Goal: Task Accomplishment & Management: Complete application form

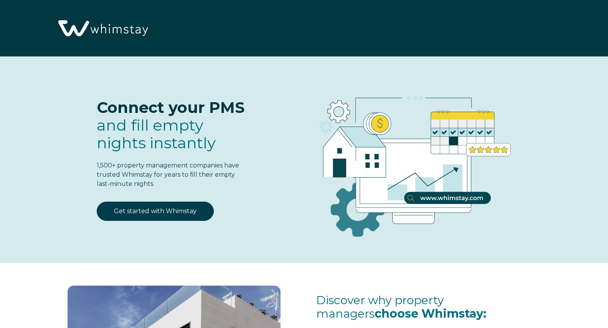
select select "US"
select select "Standard"
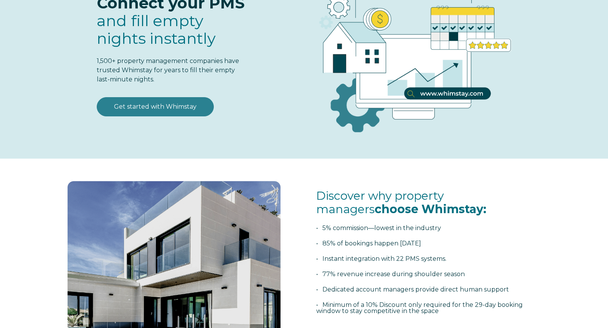
scroll to position [108, 0]
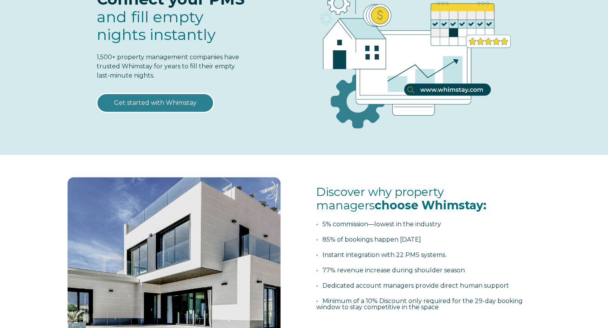
click at [151, 103] on link "Get started with Whimstay" at bounding box center [155, 102] width 117 height 19
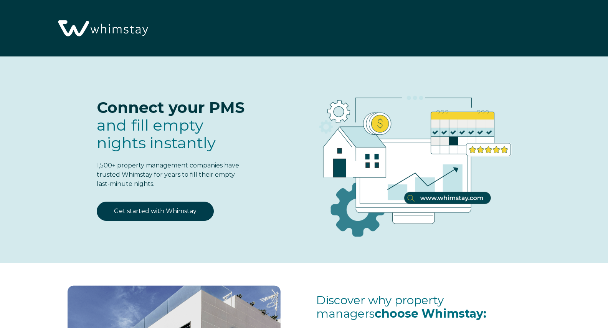
scroll to position [962, 0]
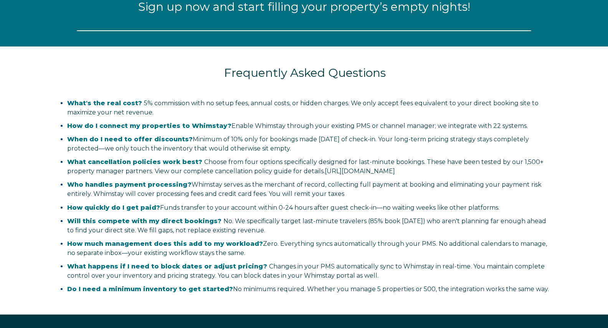
select select "US"
select select "Standard"
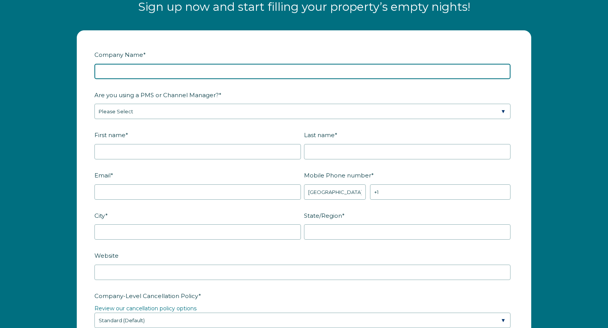
click at [154, 73] on input "Company Name *" at bounding box center [302, 71] width 416 height 15
type input "Siesta Stays"
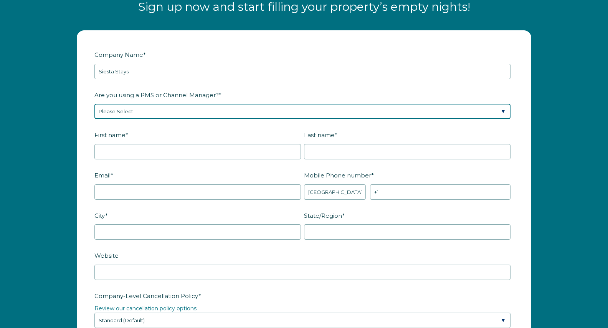
click at [147, 117] on select "Please Select Barefoot BookingPal Boost Brightside CiiRUS Escapia Guesty Hostaw…" at bounding box center [302, 111] width 416 height 15
select select "OwnerRez"
click at [94, 104] on select "Please Select Barefoot BookingPal Boost Brightside CiiRUS Escapia Guesty Hostaw…" at bounding box center [302, 111] width 416 height 15
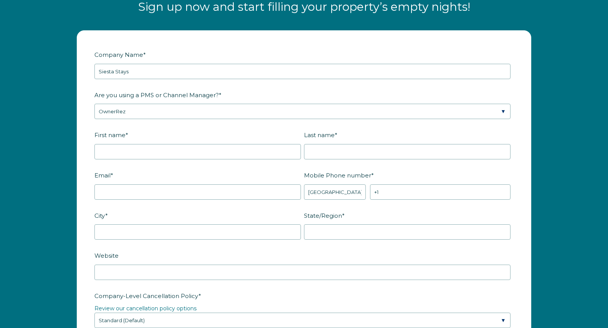
drag, startPoint x: 65, startPoint y: 150, endPoint x: 72, endPoint y: 149, distance: 7.3
click at [68, 149] on div "Company Name * Siesta Stays Are you using a PMS or Channel Manager? * Please Se…" at bounding box center [304, 319] width 608 height 592
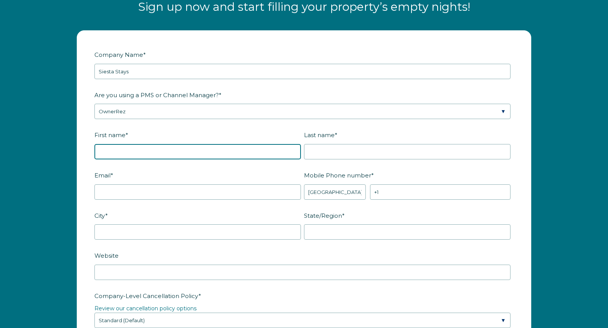
click at [134, 151] on input "First name *" at bounding box center [197, 151] width 207 height 15
type input "[PERSON_NAME]"
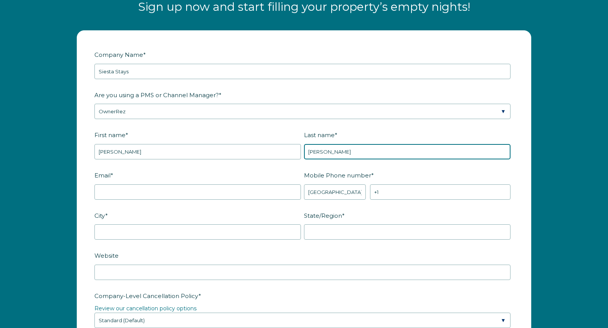
type input "[PERSON_NAME]"
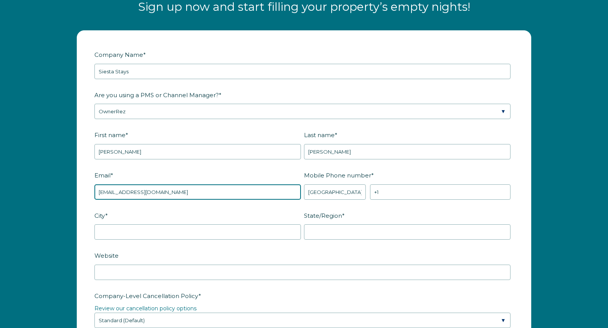
type input "[EMAIL_ADDRESS][DOMAIN_NAME]"
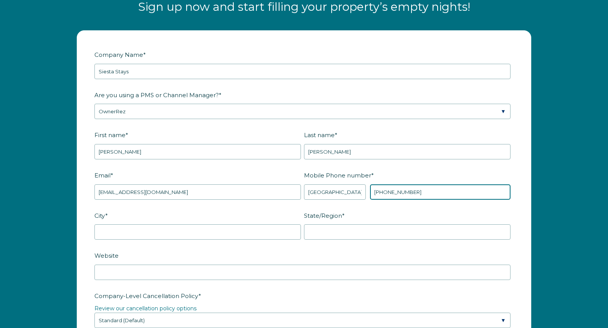
type input "[PHONE_NUMBER]"
click at [232, 207] on fieldset "Email * info@siestastays.com Mobile Phone number * * Afghanistan (‫افغانستان‬‎)…" at bounding box center [303, 189] width 419 height 40
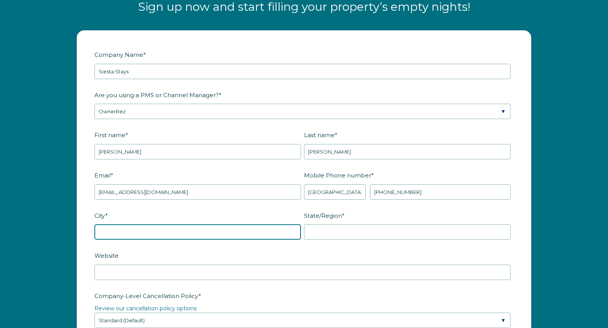
click at [198, 230] on input "City *" at bounding box center [197, 231] width 207 height 15
type input "[GEOGRAPHIC_DATA]"
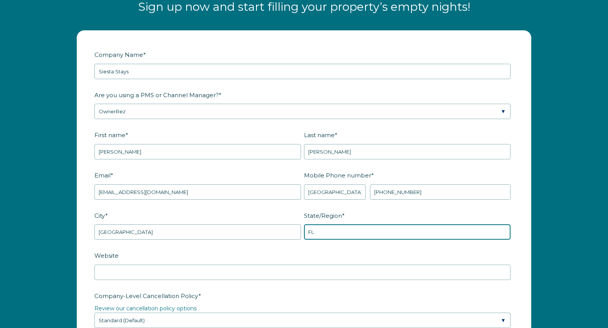
type input "FL"
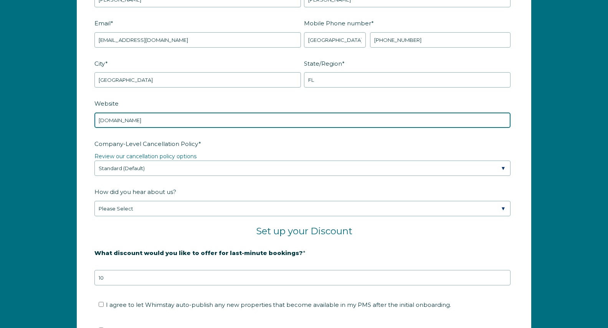
scroll to position [1117, 0]
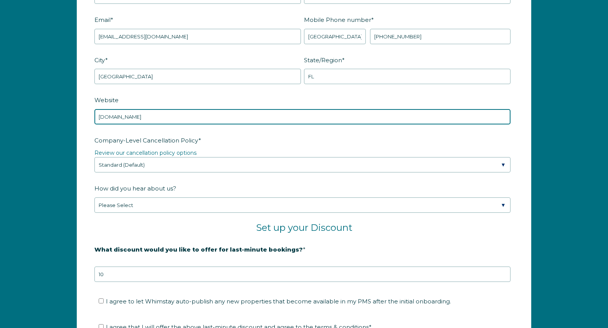
type input "siestastays.com"
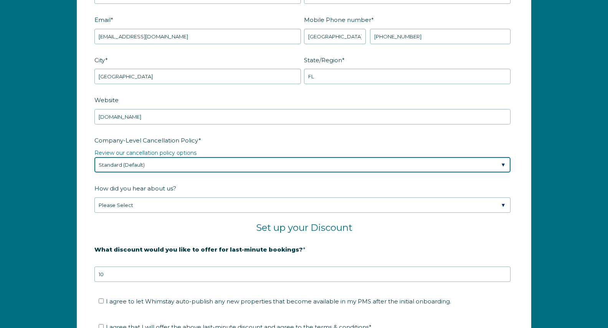
click at [157, 165] on select "Please Select Partial Standard (Default) Moderate Strict" at bounding box center [302, 164] width 416 height 15
click at [94, 157] on select "Please Select Partial Standard (Default) Moderate Strict" at bounding box center [302, 164] width 416 height 15
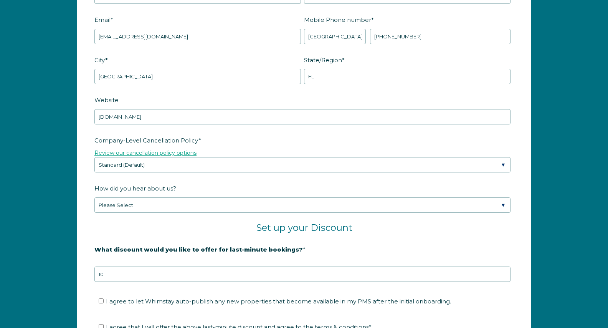
drag, startPoint x: 74, startPoint y: 157, endPoint x: 110, endPoint y: 151, distance: 36.0
click at [76, 157] on div "Company Name * Siesta Stays Are you using a PMS or Channel Manager? * Please Se…" at bounding box center [304, 159] width 470 height 569
click at [149, 154] on link "Review our cancellation policy options" at bounding box center [145, 152] width 102 height 7
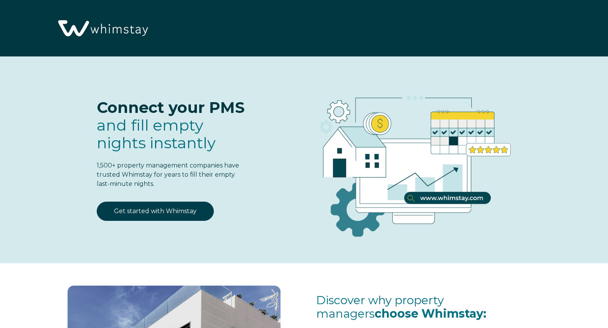
scroll to position [1117, 0]
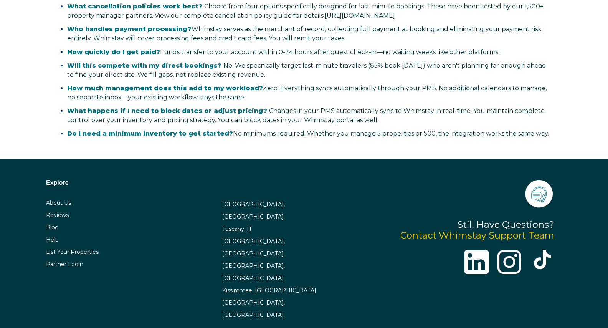
select select "US"
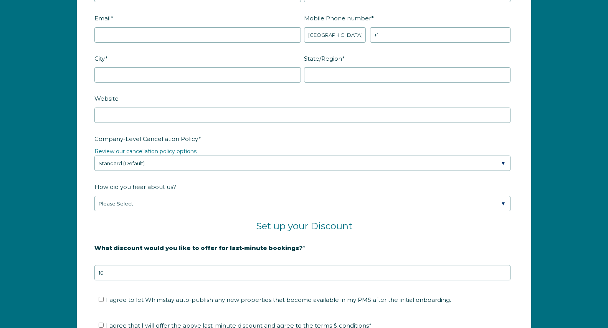
scroll to position [1121, 0]
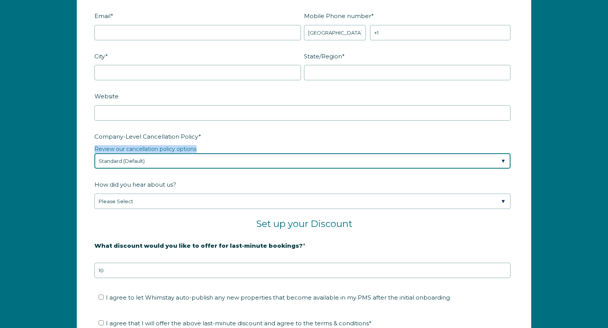
click at [237, 162] on select "Please Select Partial Standard (Default) Moderate Strict" at bounding box center [302, 160] width 416 height 15
select select "Strict"
click at [94, 153] on select "Please Select Partial Standard (Default) Moderate Strict" at bounding box center [302, 160] width 416 height 15
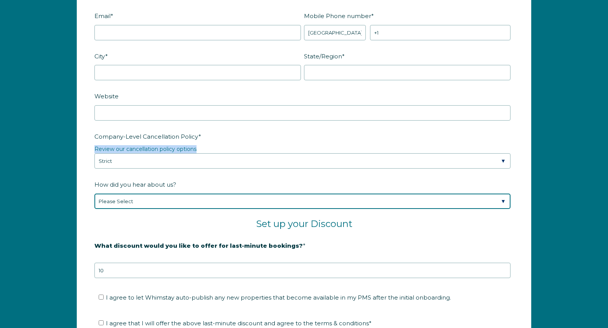
click at [207, 208] on select "Please Select Found Whimstay through a Google search Spoke to a Whimstay salesp…" at bounding box center [302, 201] width 416 height 15
select select "Other"
click at [94, 194] on select "Please Select Found Whimstay through a Google search Spoke to a Whimstay salesp…" at bounding box center [302, 201] width 416 height 15
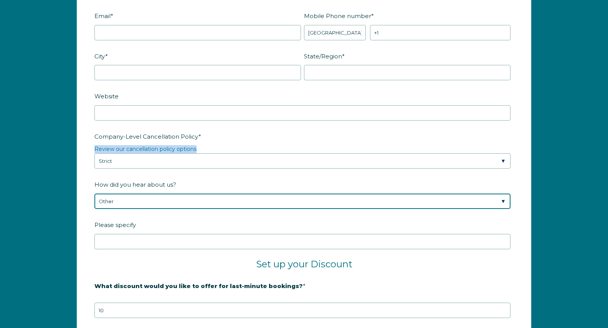
scroll to position [1124, 0]
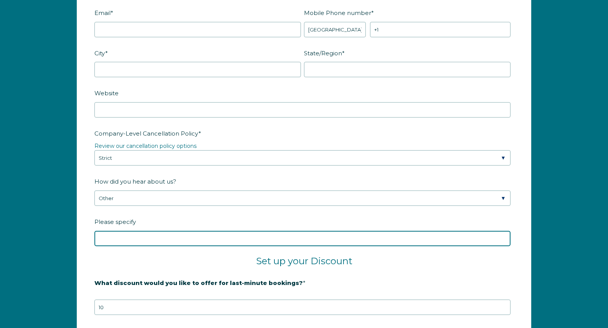
click at [159, 237] on input "Please specify" at bounding box center [302, 238] width 416 height 15
type input "OwnerRez"
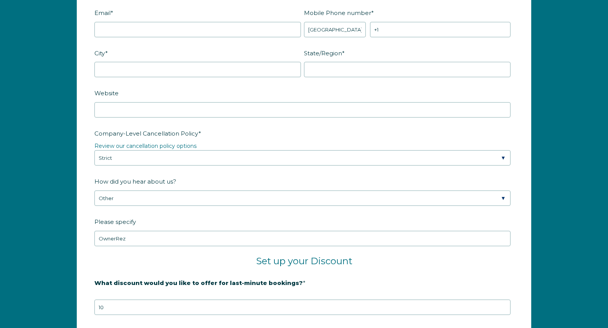
click at [74, 215] on div "Company Name * Are you using a PMS or Channel Manager? * Please Select Barefoot…" at bounding box center [304, 172] width 470 height 609
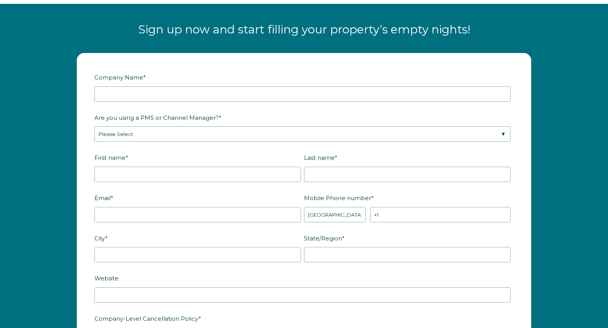
scroll to position [933, 0]
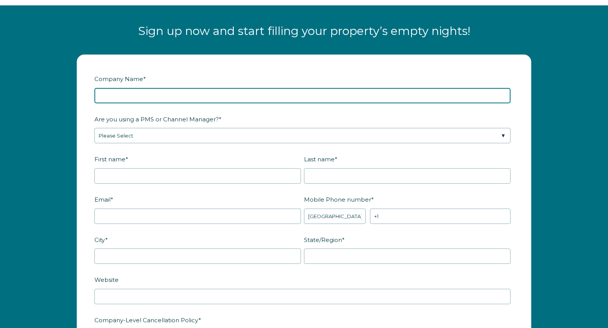
click at [165, 98] on input "Company Name *" at bounding box center [302, 95] width 416 height 15
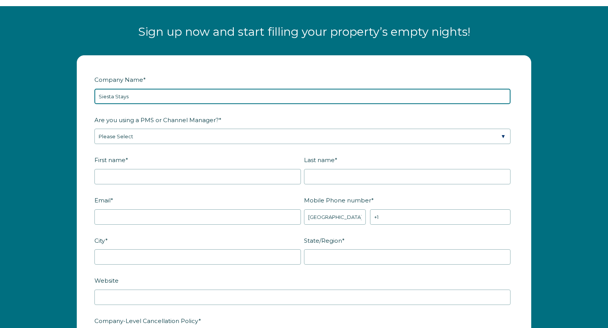
type input "Siesta Stays"
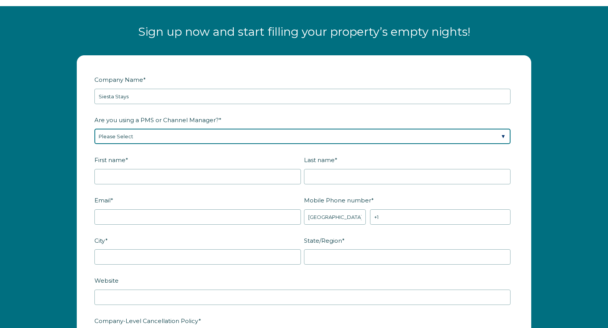
click at [187, 132] on select "Please Select Barefoot BookingPal Boost Brightside CiiRUS Escapia Guesty Hostaw…" at bounding box center [302, 136] width 416 height 15
select select "OwnerRez"
click at [94, 129] on select "Please Select Barefoot BookingPal Boost Brightside CiiRUS Escapia Guesty Hostaw…" at bounding box center [302, 136] width 416 height 15
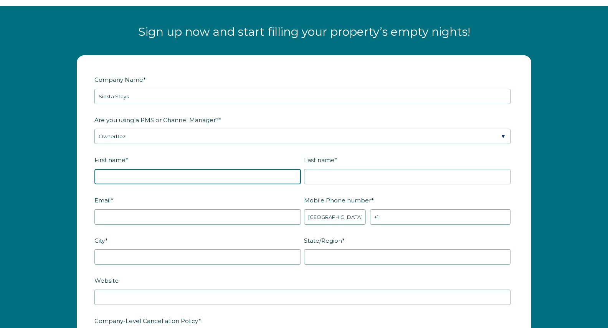
click at [127, 177] on input "First name *" at bounding box center [197, 176] width 207 height 15
type input "[PERSON_NAME]"
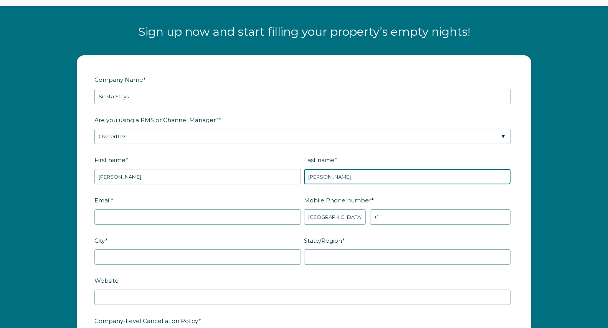
type input "[PERSON_NAME]"
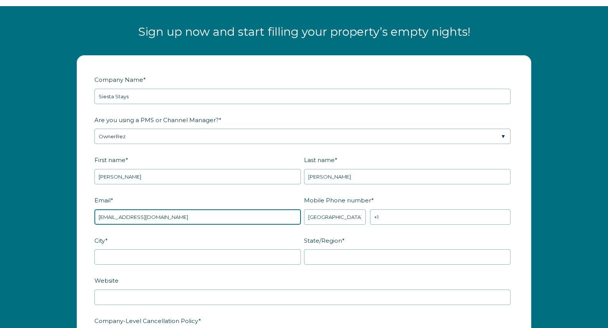
type input "[EMAIL_ADDRESS][DOMAIN_NAME]"
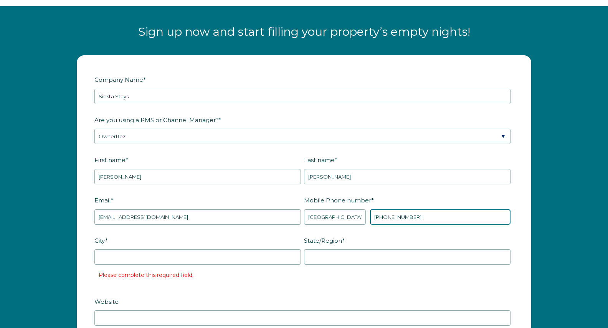
type input "[PHONE_NUMBER]"
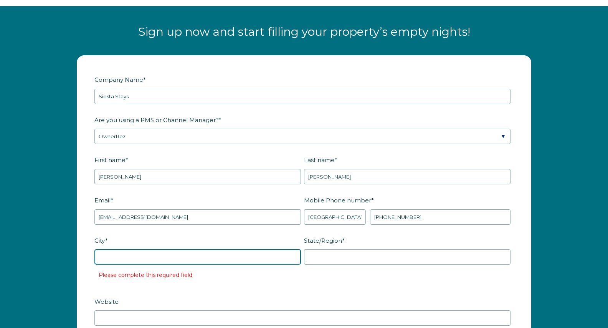
click at [151, 255] on input "City *" at bounding box center [197, 256] width 207 height 15
type input "[GEOGRAPHIC_DATA]"
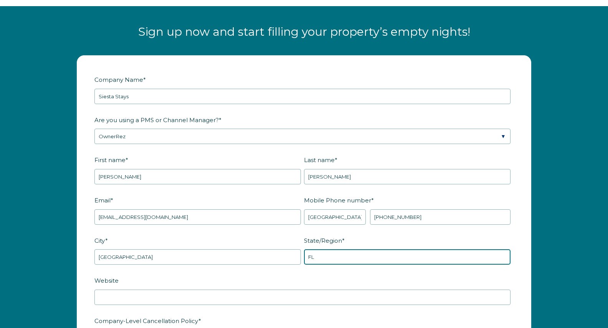
type input "FL"
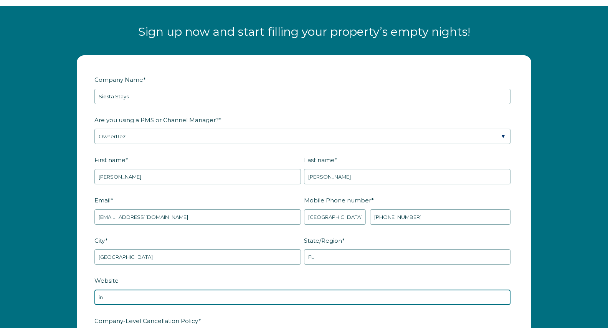
type input "i"
type input "[DOMAIN_NAME]"
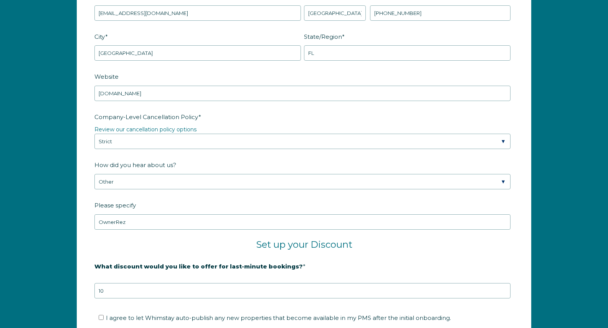
scroll to position [1142, 0]
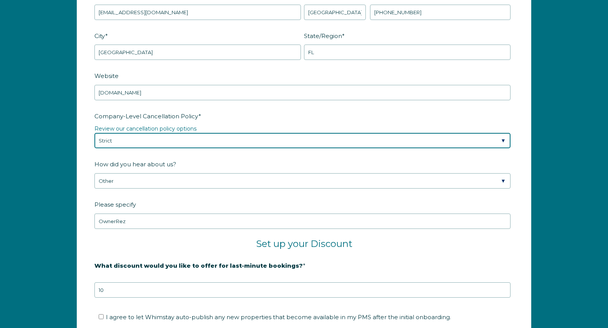
click at [166, 146] on select "Please Select Partial Standard (Default) Moderate Strict" at bounding box center [302, 140] width 416 height 15
click at [94, 133] on select "Please Select Partial Standard (Default) Moderate Strict" at bounding box center [302, 140] width 416 height 15
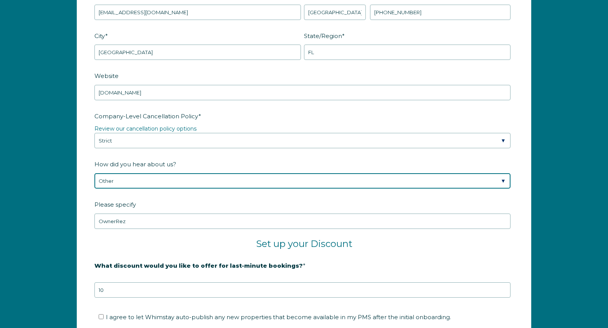
click at [134, 182] on select "Please Select Found Whimstay through a Google search Spoke to a Whimstay salesp…" at bounding box center [302, 180] width 416 height 15
click at [94, 173] on select "Please Select Found Whimstay through a Google search Spoke to a Whimstay salesp…" at bounding box center [302, 180] width 416 height 15
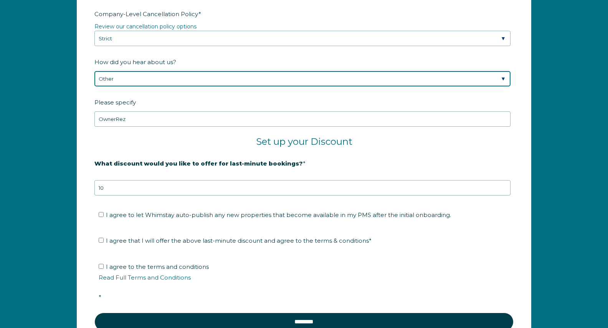
scroll to position [1255, 0]
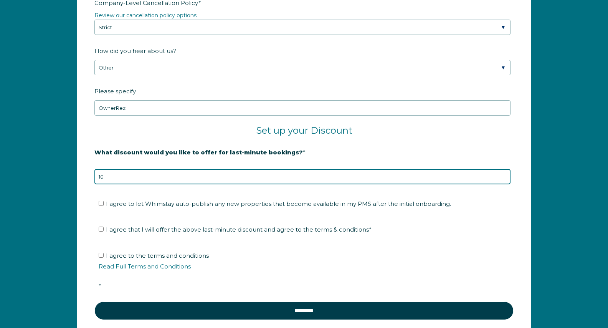
click at [150, 173] on input "10" at bounding box center [302, 176] width 416 height 15
click at [151, 175] on input "10" at bounding box center [302, 176] width 416 height 15
click at [504, 178] on input "9" at bounding box center [302, 176] width 416 height 15
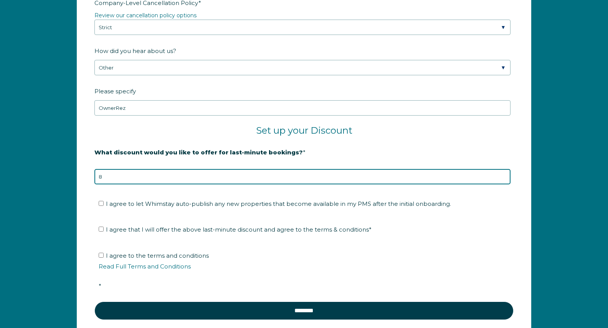
click at [504, 178] on input "8" at bounding box center [302, 176] width 416 height 15
click at [504, 178] on input "7" at bounding box center [302, 176] width 416 height 15
click at [504, 178] on input "6" at bounding box center [302, 176] width 416 height 15
click at [504, 178] on input "5" at bounding box center [302, 176] width 416 height 15
click at [504, 178] on input "4" at bounding box center [302, 176] width 416 height 15
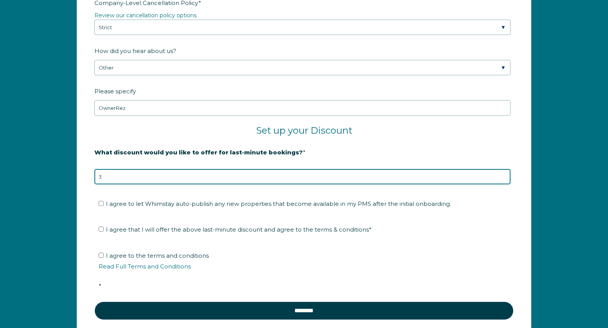
click at [504, 178] on input "3" at bounding box center [302, 176] width 416 height 15
click at [504, 178] on input "2" at bounding box center [302, 176] width 416 height 15
click at [504, 178] on input "1" at bounding box center [302, 176] width 416 height 15
click at [504, 178] on input "0" at bounding box center [302, 176] width 416 height 15
click at [504, 178] on input "-1" at bounding box center [302, 176] width 416 height 15
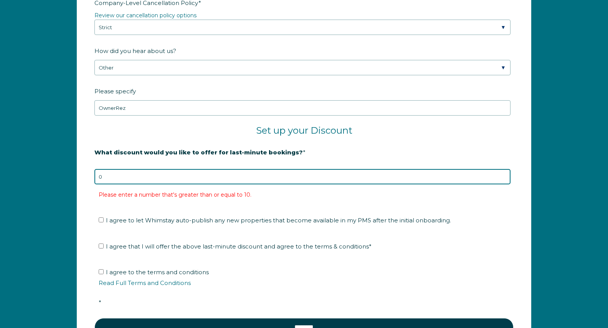
click at [503, 174] on input "0" at bounding box center [302, 176] width 416 height 15
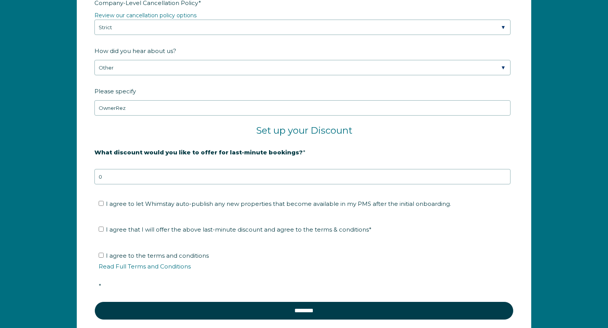
click at [79, 185] on form "Company Name * Siesta Stays Are you using a PMS or Channel Manager? * Please Se…" at bounding box center [304, 42] width 454 height 609
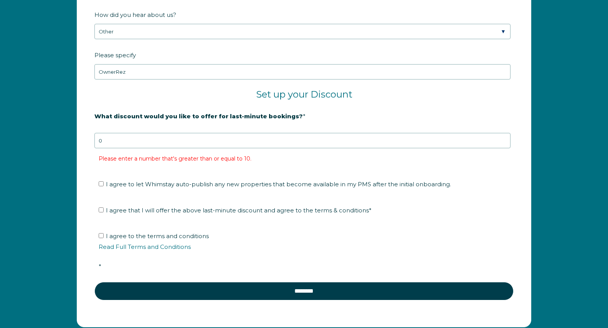
scroll to position [1292, 0]
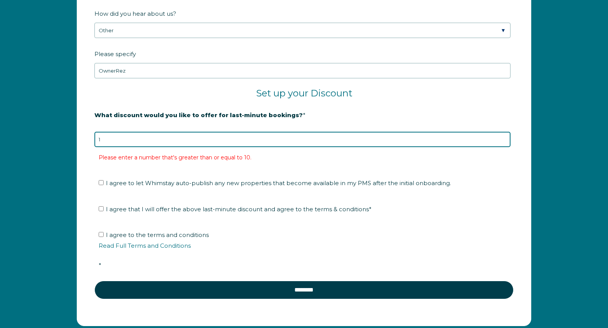
click at [504, 137] on input "1" at bounding box center [302, 139] width 416 height 15
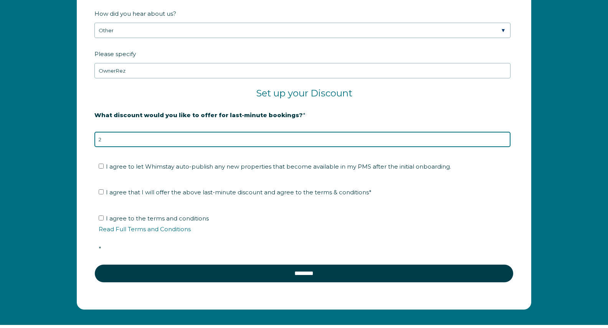
click at [504, 137] on input "2" at bounding box center [302, 139] width 416 height 15
click at [504, 137] on input "3" at bounding box center [302, 139] width 416 height 15
click at [504, 137] on input "4" at bounding box center [302, 139] width 416 height 15
click at [504, 137] on input "5" at bounding box center [302, 139] width 416 height 15
click at [504, 137] on input "6" at bounding box center [302, 139] width 416 height 15
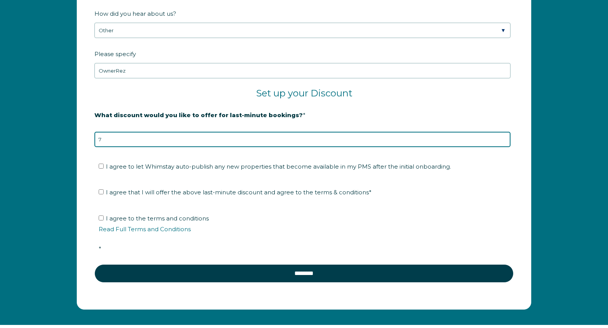
click at [504, 137] on input "7" at bounding box center [302, 139] width 416 height 15
click at [504, 137] on input "8" at bounding box center [302, 139] width 416 height 15
click at [504, 137] on input "9" at bounding box center [302, 139] width 416 height 15
type input "10"
click at [504, 137] on input "10" at bounding box center [302, 139] width 416 height 15
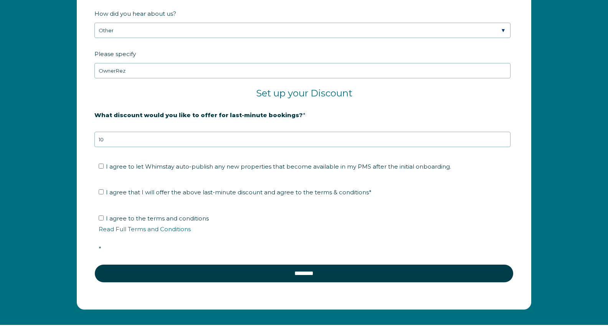
click at [52, 149] on div "Company Name * Siesta Stays Are you using a PMS or Channel Manager? * Please Se…" at bounding box center [304, 8] width 608 height 632
click at [101, 168] on input "I agree to let Whimstay auto-publish any new properties that become available i…" at bounding box center [101, 166] width 5 height 5
checkbox input "true"
click at [100, 192] on input "I agree that I will offer the above last-minute discount and agree to the terms…" at bounding box center [101, 191] width 5 height 5
checkbox input "true"
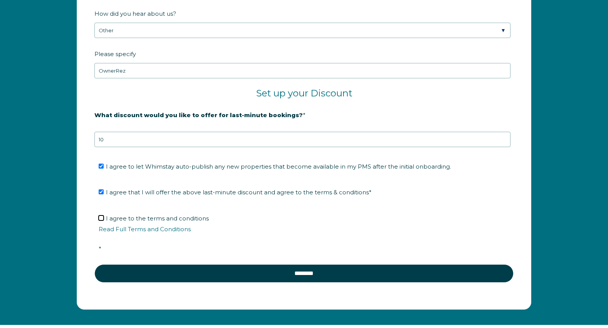
drag, startPoint x: 102, startPoint y: 218, endPoint x: 79, endPoint y: 219, distance: 22.7
click at [102, 218] on input "I agree to the terms and conditions Read Full Terms and Conditions *" at bounding box center [101, 217] width 5 height 5
checkbox input "true"
